Goal: Information Seeking & Learning: Learn about a topic

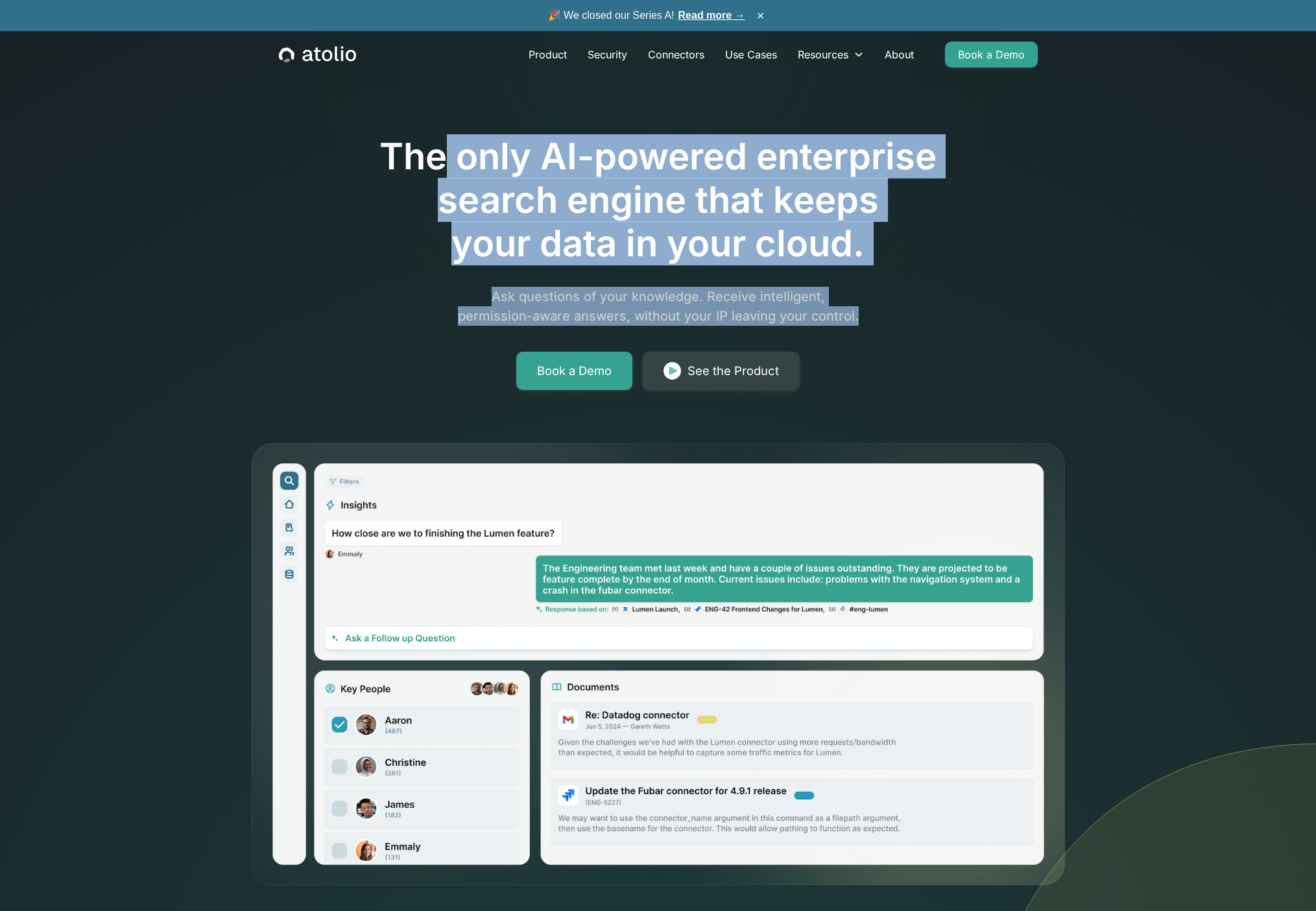
click at [696, 15] on link "Read more →" at bounding box center [712, 15] width 67 height 11
